Goal: Find specific page/section: Find specific page/section

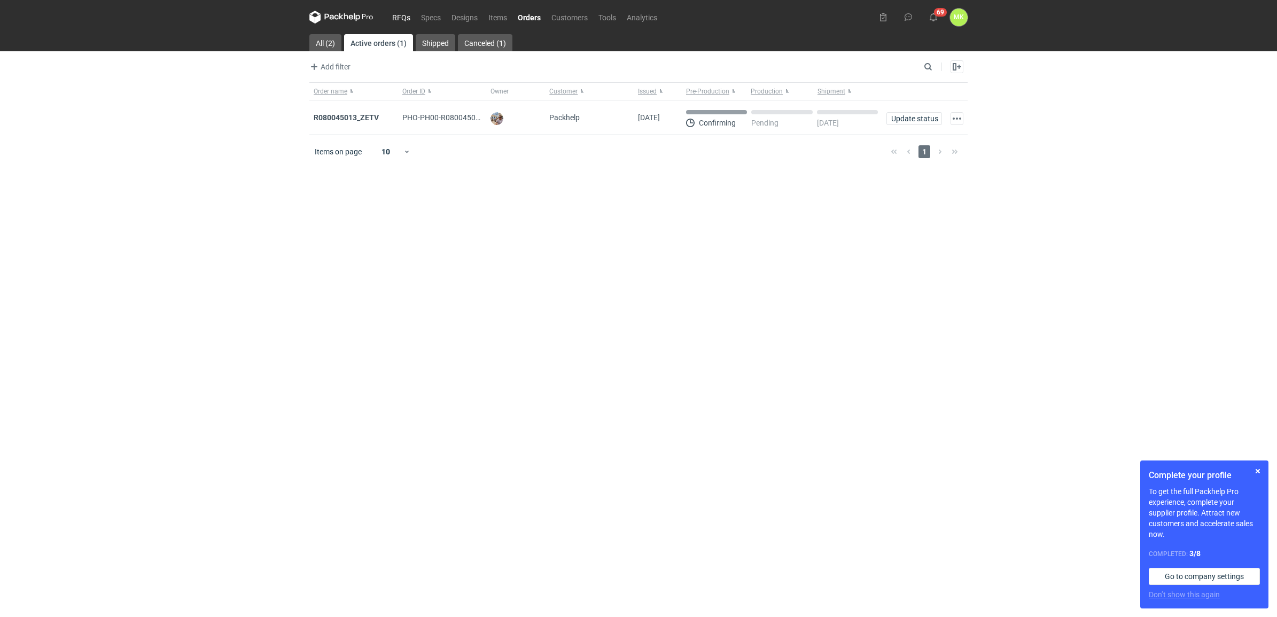
click at [407, 17] on link "RFQs" at bounding box center [401, 17] width 29 height 13
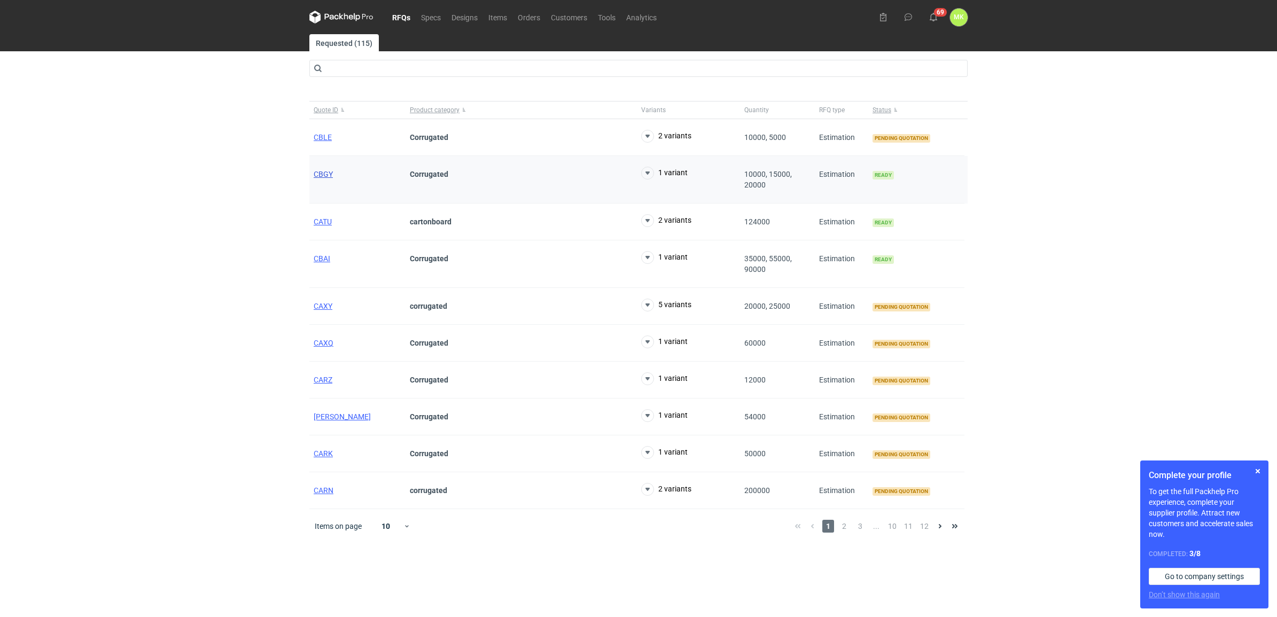
click at [329, 175] on span "CBGY" at bounding box center [323, 174] width 19 height 9
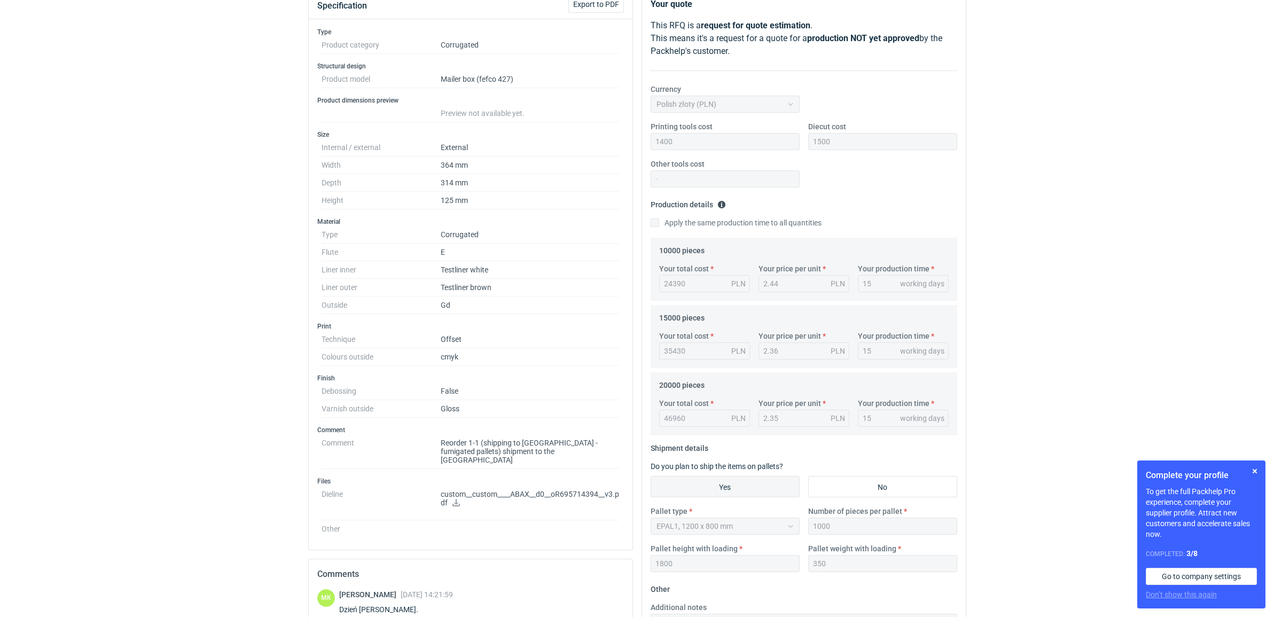
scroll to position [67, 0]
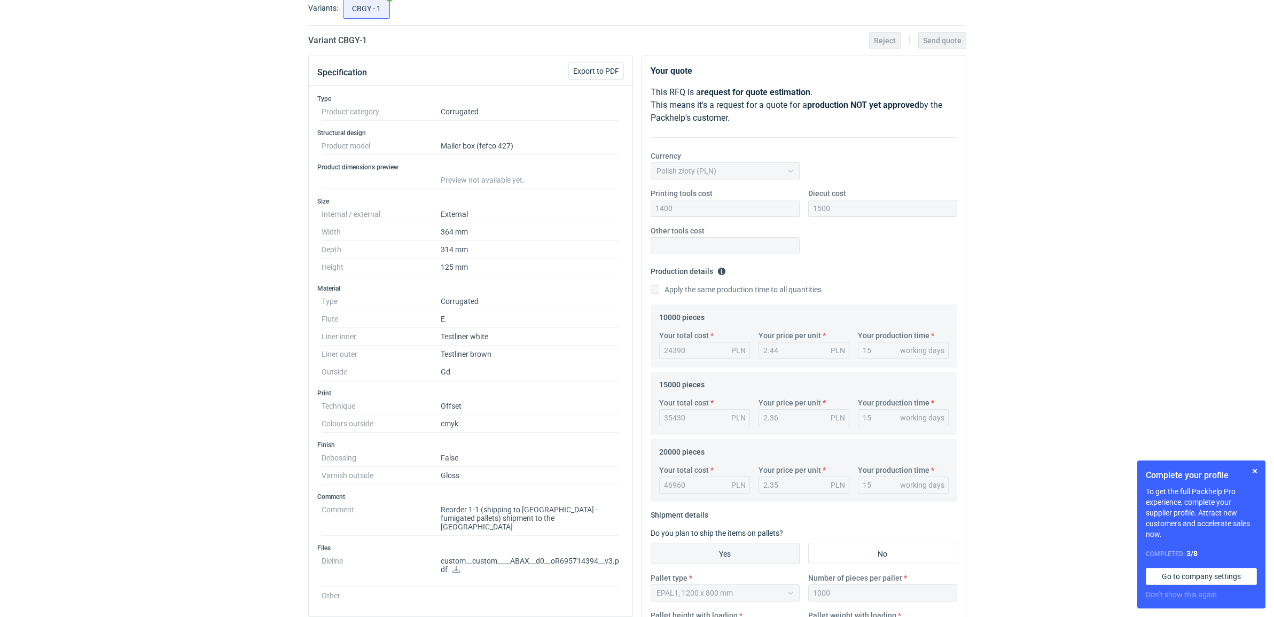
drag, startPoint x: 967, startPoint y: 237, endPoint x: 1061, endPoint y: 183, distance: 108.1
click at [1061, 183] on div "RFQs Specs Designs Items Orders Customers Tools Analytics 69 [PERSON_NAME] Kasp…" at bounding box center [637, 241] width 1274 height 617
